Goal: Transaction & Acquisition: Purchase product/service

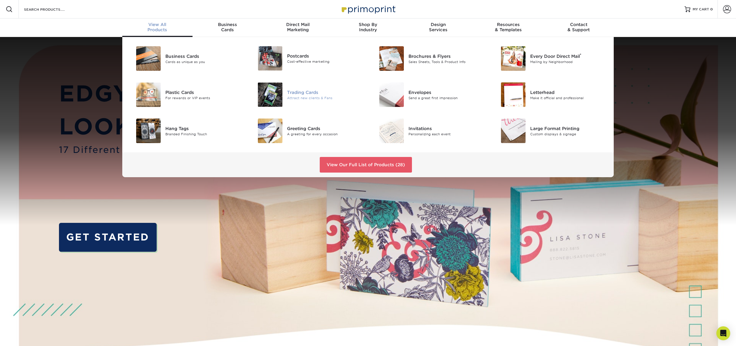
click at [307, 97] on div "Attract new clients & Fans" at bounding box center [325, 97] width 77 height 5
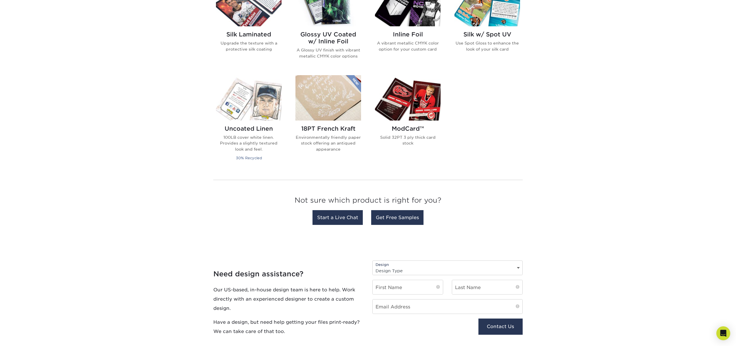
scroll to position [293, 0]
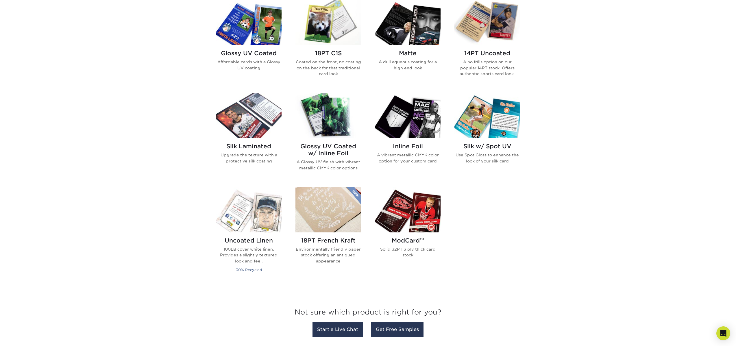
click at [328, 34] on img at bounding box center [328, 22] width 66 height 45
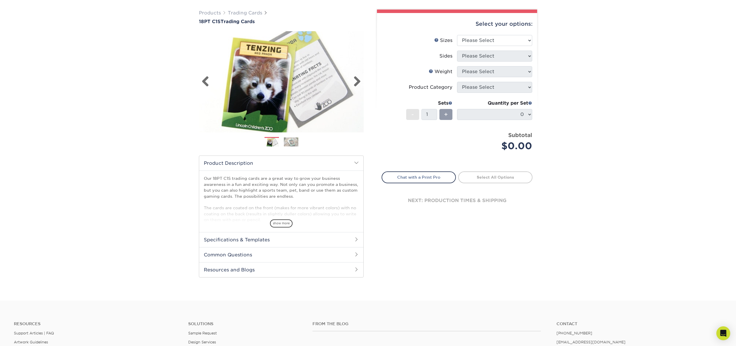
scroll to position [41, 0]
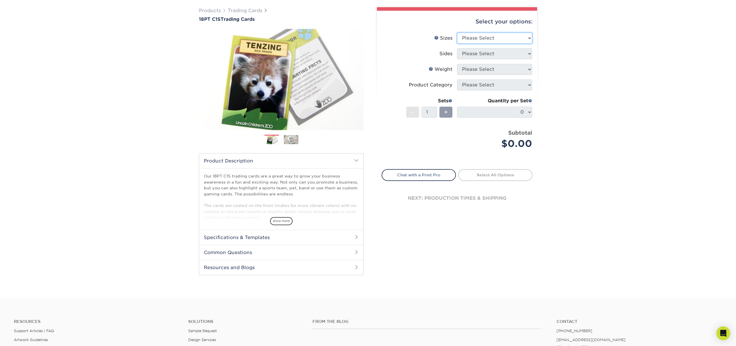
click at [486, 35] on select "Please Select 2.5" x 3.5"" at bounding box center [494, 38] width 75 height 11
select select "2.50x3.50"
click at [457, 33] on select "Please Select 2.5" x 3.5"" at bounding box center [494, 38] width 75 height 11
click at [486, 49] on select "Please Select Print Both Sides Print Front Only" at bounding box center [494, 53] width 75 height 11
select select "13abbda7-1d64-4f25-8bb2-c179b224825d"
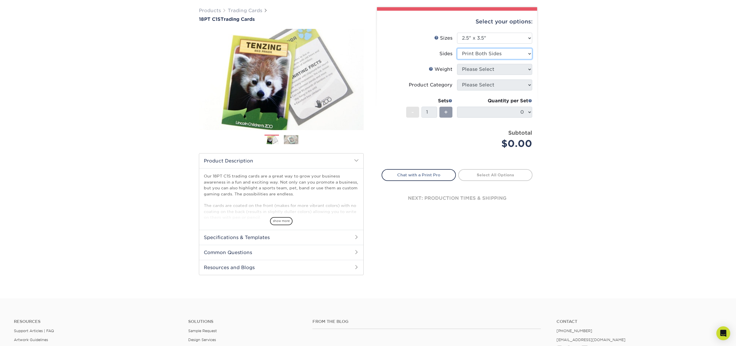
click at [457, 48] on select "Please Select Print Both Sides Print Front Only" at bounding box center [494, 53] width 75 height 11
click at [484, 70] on select "Please Select 18PT C1S" at bounding box center [494, 69] width 75 height 11
select select "18PTC1S"
click at [457, 64] on select "Please Select 18PT C1S" at bounding box center [494, 69] width 75 height 11
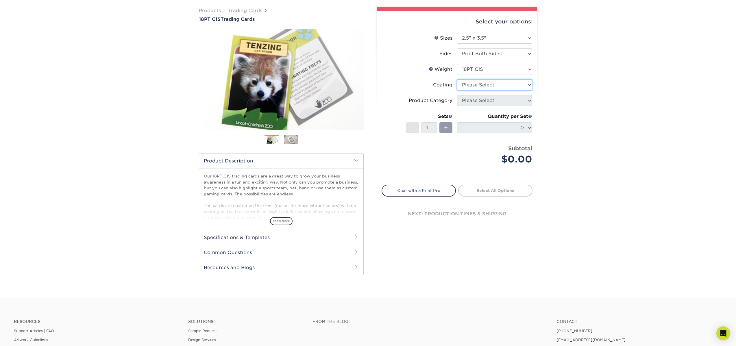
click at [487, 86] on select at bounding box center [494, 84] width 75 height 11
select select "3e7618de-abca-4bda-9f97-8b9129e913d8"
click at [457, 79] on select at bounding box center [494, 84] width 75 height 11
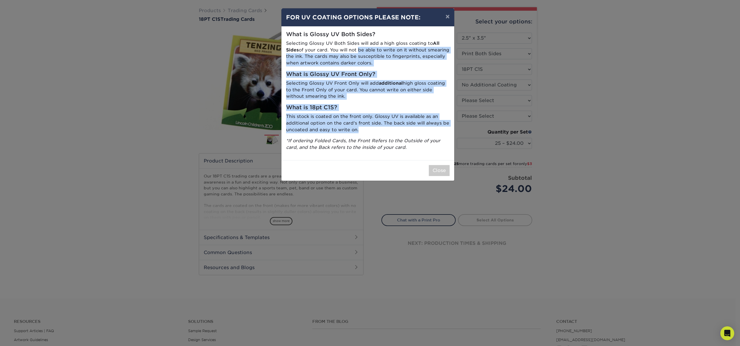
drag, startPoint x: 358, startPoint y: 53, endPoint x: 395, endPoint y: 128, distance: 83.9
click at [395, 128] on div "What is Glossy UV Both Sides? Selecting Glossy UV Both Sides will add a high gl…" at bounding box center [368, 94] width 173 height 134
click at [395, 106] on h5 "What is 18pt C1S?" at bounding box center [368, 107] width 164 height 7
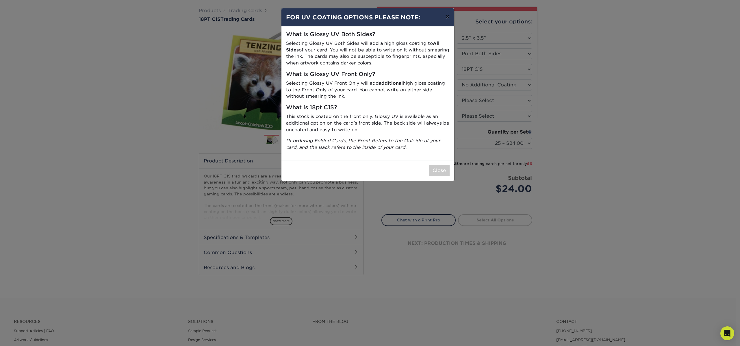
click at [448, 16] on button "×" at bounding box center [447, 16] width 13 height 16
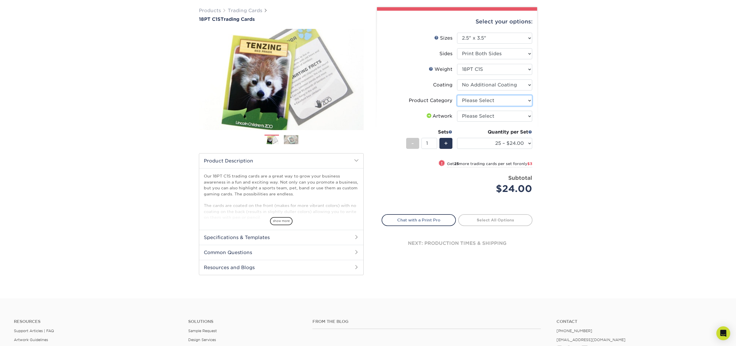
click at [479, 99] on select "Please Select Trading Cards" at bounding box center [494, 100] width 75 height 11
select select "c2f9bce9-36c2-409d-b101-c29d9d031e18"
click at [457, 95] on select "Please Select Trading Cards" at bounding box center [494, 100] width 75 height 11
click at [482, 115] on select "Please Select I will upload files I need a design - $100" at bounding box center [494, 116] width 75 height 11
select select "upload"
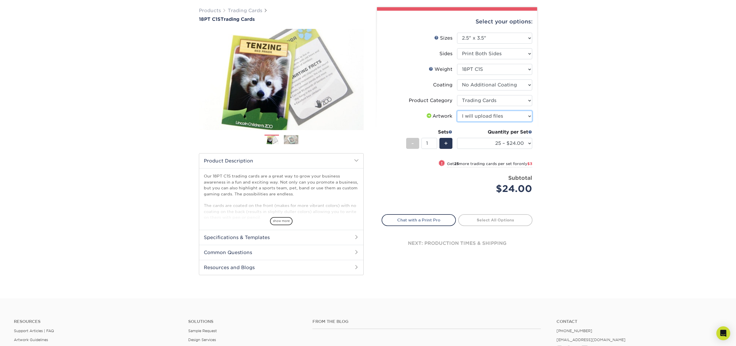
click at [457, 111] on select "Please Select I will upload files I need a design - $100" at bounding box center [494, 116] width 75 height 11
click at [489, 142] on select "25 – $24.00 50 – $27.00 75 – $35.00 100 – $39.00 250 – $45.00 500 – $55.00 1000…" at bounding box center [494, 143] width 75 height 11
select select "50 – $27.00"
click at [457, 138] on select "25 – $24.00 50 – $27.00 75 – $35.00 100 – $39.00 250 – $45.00 500 – $55.00 1000…" at bounding box center [494, 143] width 75 height 11
click at [447, 141] on span "+" at bounding box center [446, 143] width 4 height 9
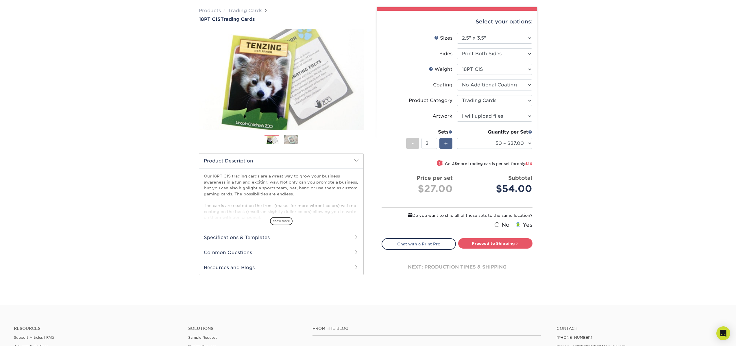
click at [447, 141] on span "+" at bounding box center [446, 143] width 4 height 9
type input "6"
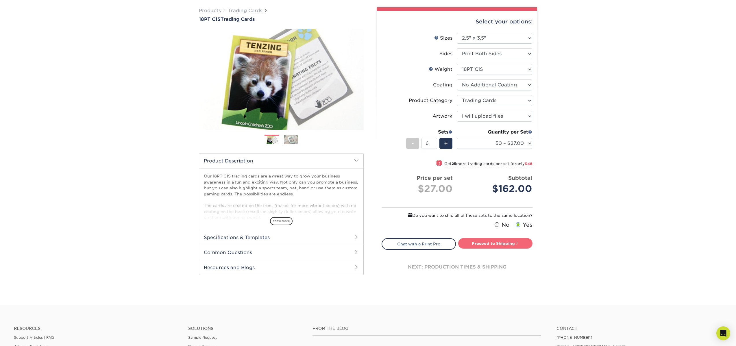
click at [502, 247] on link "Proceed to Shipping" at bounding box center [495, 243] width 74 height 10
type input "Set 1"
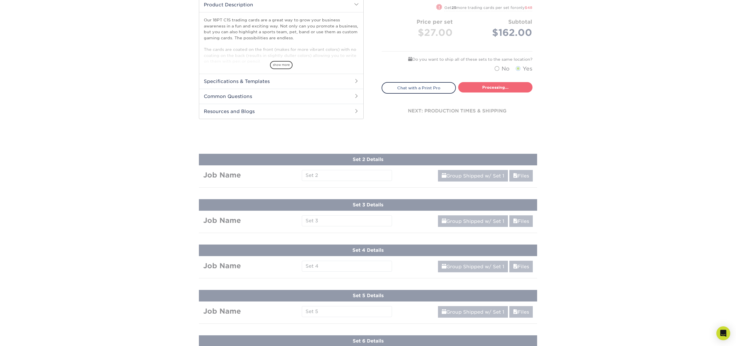
select select "50ca3b38-519f-4a13-b49e-ce381fc4938e"
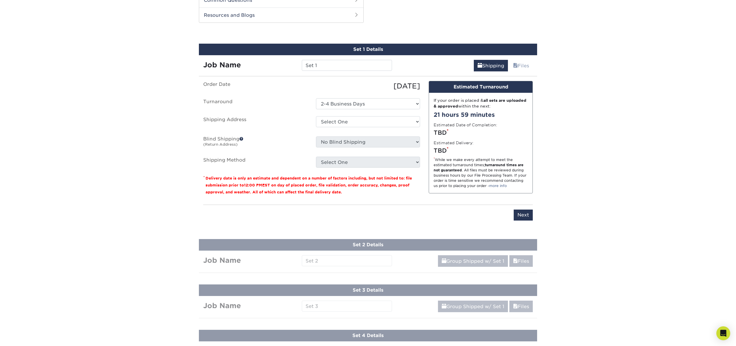
scroll to position [295, 0]
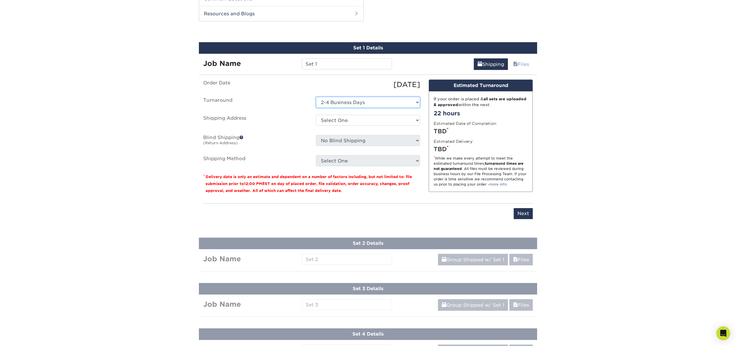
click at [369, 105] on select "Select One 2-4 Business Days" at bounding box center [368, 102] width 104 height 11
click at [316, 97] on select "Select One 2-4 Business Days" at bounding box center [368, 102] width 104 height 11
click at [346, 123] on select "Select One + Add New Address - Login" at bounding box center [368, 120] width 104 height 11
